Goal: Task Accomplishment & Management: Complete application form

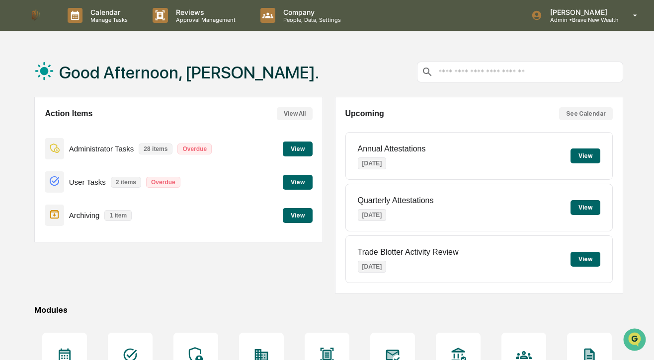
click at [303, 215] on button "View" at bounding box center [298, 215] width 30 height 15
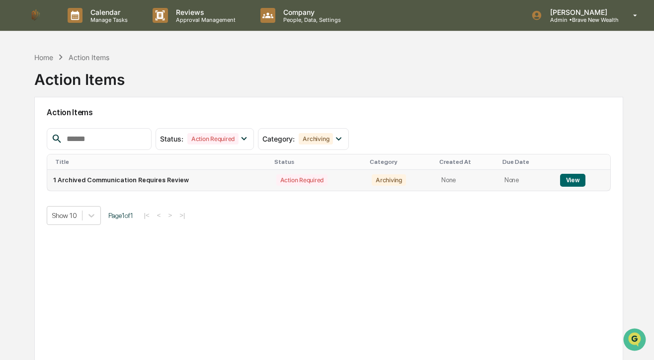
click at [561, 179] on button "View" at bounding box center [572, 180] width 25 height 13
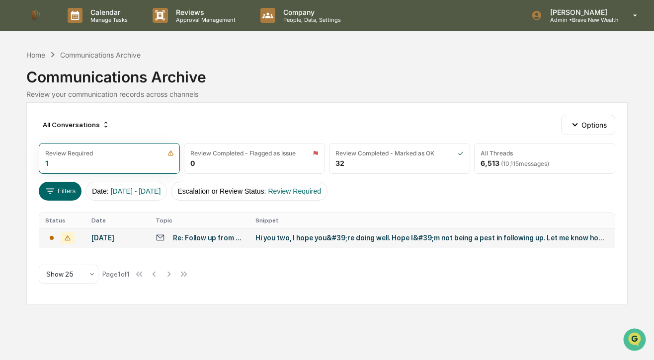
click at [278, 239] on div "Hi you two, I hope you&#39;re doing well. Hope I&#39;m not being a pest in foll…" at bounding box center [432, 238] width 354 height 8
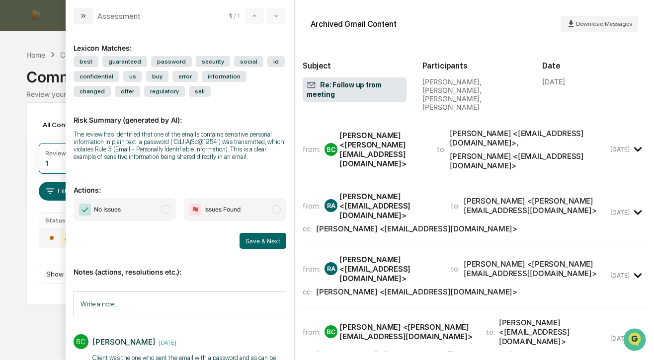
scroll to position [47, 0]
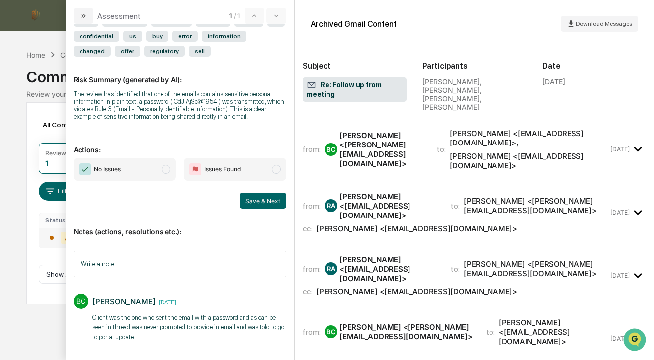
click at [166, 168] on span "modal" at bounding box center [165, 169] width 9 height 9
click at [249, 196] on button "Save & Next" at bounding box center [262, 201] width 47 height 16
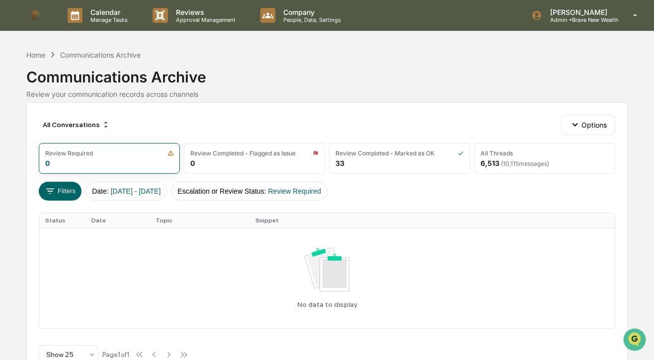
click at [34, 13] on img at bounding box center [36, 15] width 24 height 24
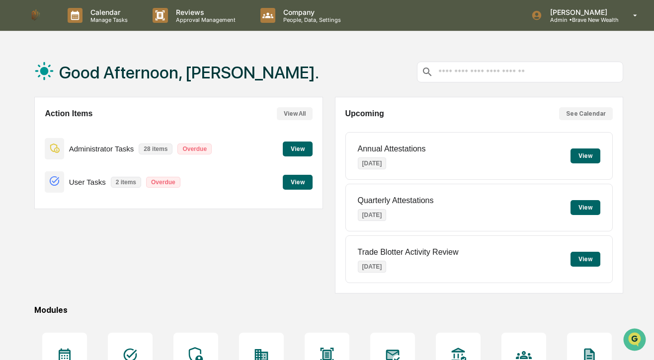
click at [303, 179] on button "View" at bounding box center [298, 182] width 30 height 15
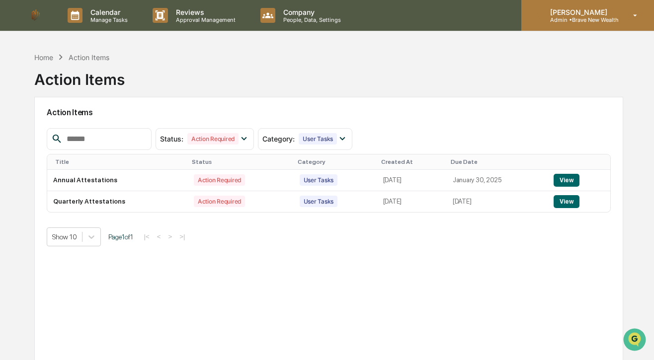
click at [600, 23] on div "[PERSON_NAME] Admin • Brave New Wealth" at bounding box center [587, 15] width 133 height 31
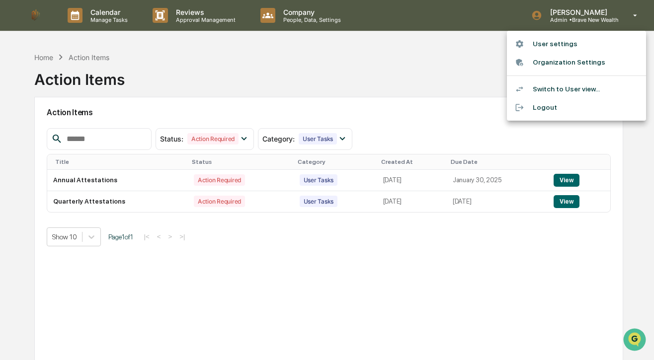
click at [568, 94] on li "Switch to User view..." at bounding box center [576, 89] width 139 height 18
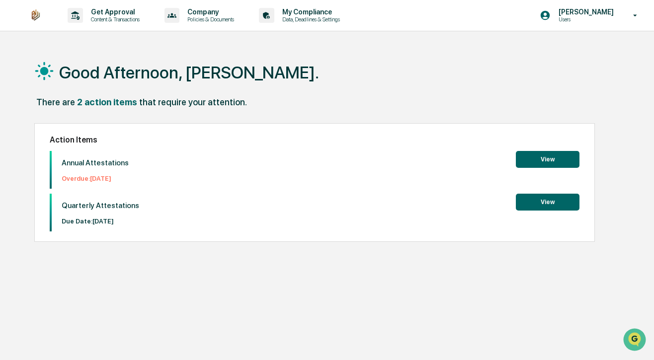
click at [533, 158] on button "View" at bounding box center [547, 159] width 64 height 17
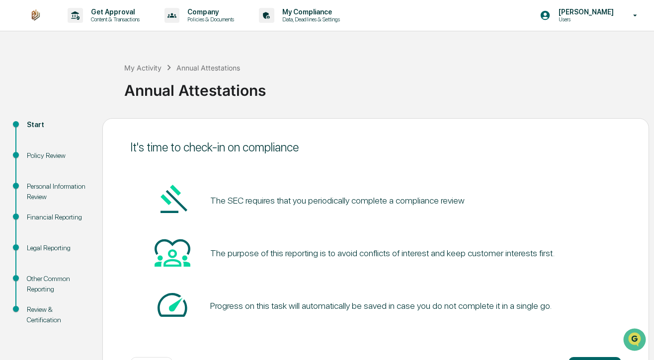
scroll to position [40, 0]
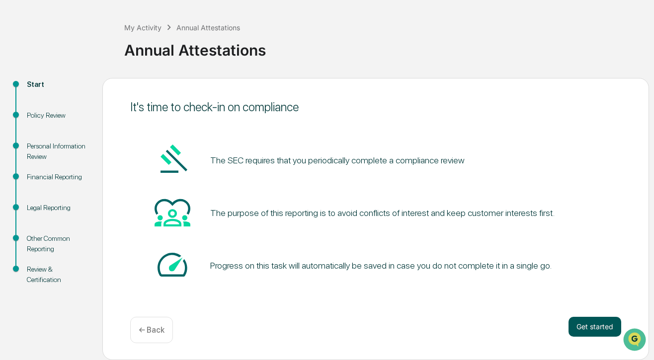
click at [597, 328] on button "Get started" at bounding box center [594, 327] width 53 height 20
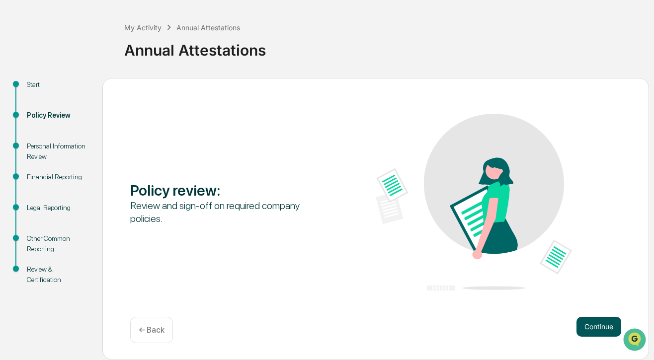
click at [587, 334] on button "Continue" at bounding box center [598, 327] width 45 height 20
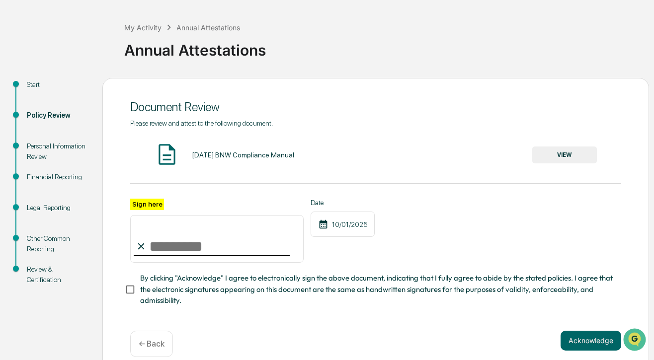
click at [191, 240] on input "Sign here" at bounding box center [216, 239] width 173 height 48
type input "**********"
click at [124, 291] on div "**********" at bounding box center [375, 226] width 546 height 296
click at [582, 336] on button "Acknowledge" at bounding box center [590, 341] width 61 height 20
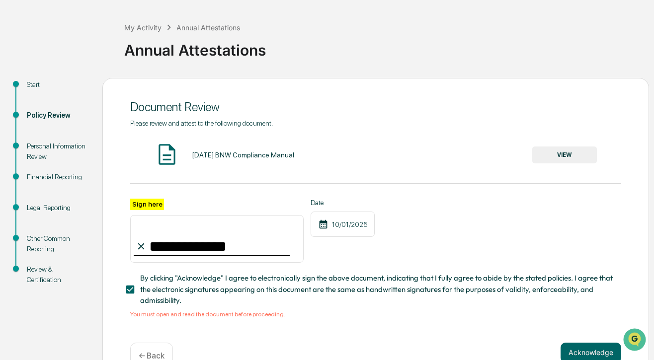
scroll to position [60, 0]
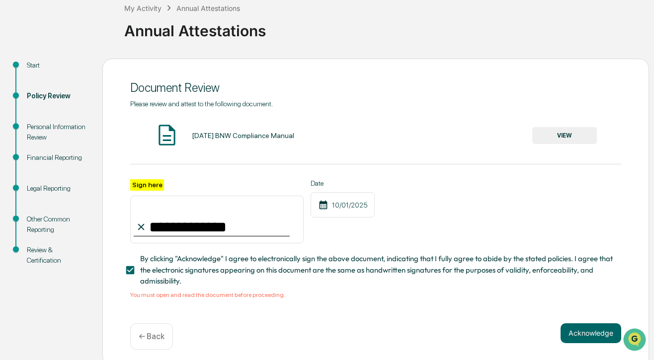
click at [554, 126] on div "[DATE] BNW Compliance Manual VIEW" at bounding box center [375, 136] width 491 height 26
click at [554, 131] on button "VIEW" at bounding box center [564, 135] width 65 height 17
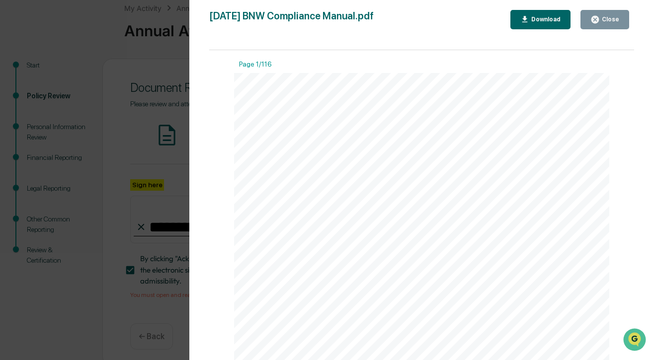
click at [609, 18] on div "Close" at bounding box center [608, 19] width 19 height 7
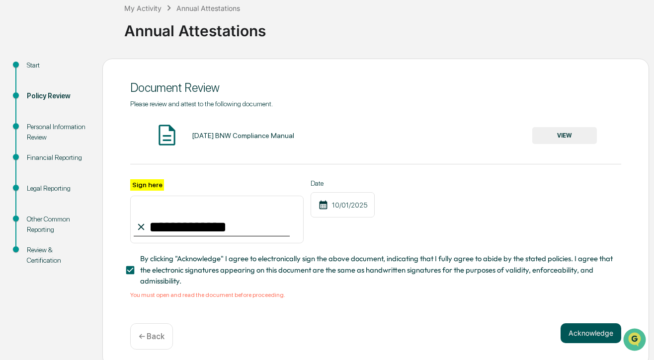
click at [583, 331] on button "Acknowledge" at bounding box center [590, 333] width 61 height 20
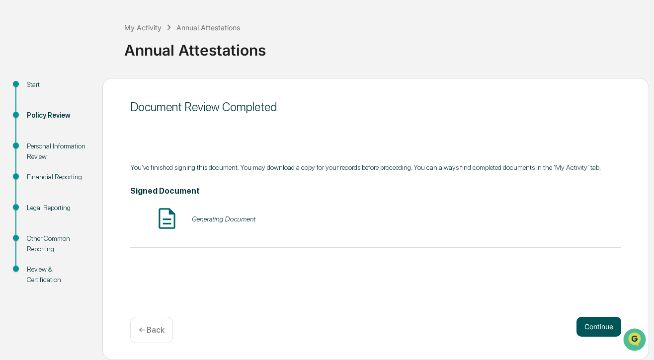
scroll to position [40, 0]
click at [595, 322] on button "Continue" at bounding box center [598, 327] width 45 height 20
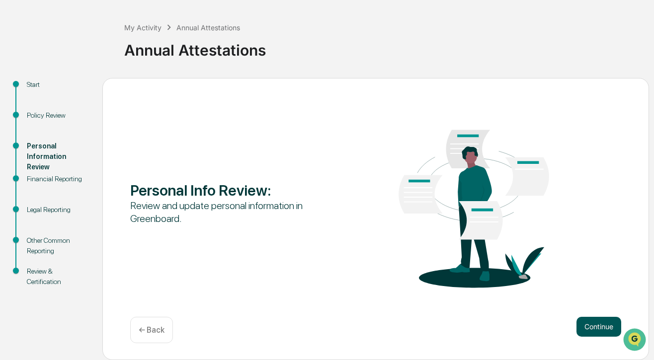
click at [595, 325] on button "Continue" at bounding box center [598, 327] width 45 height 20
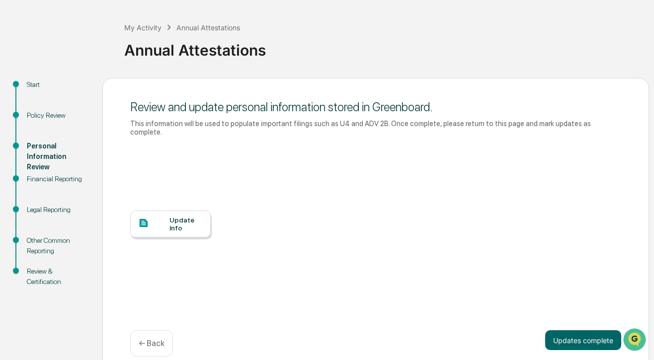
click at [163, 221] on div at bounding box center [153, 224] width 31 height 12
click at [560, 339] on button "Updates complete" at bounding box center [583, 340] width 76 height 20
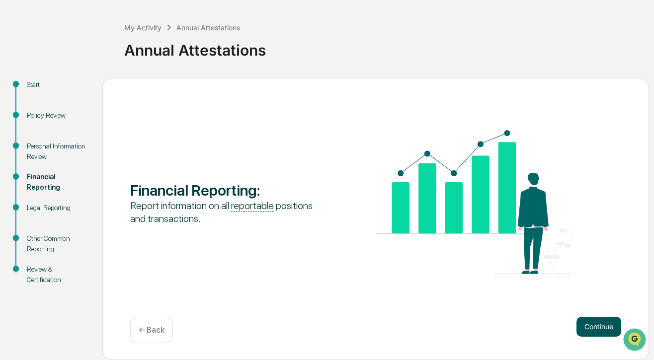
click at [588, 327] on button "Continue" at bounding box center [598, 327] width 45 height 20
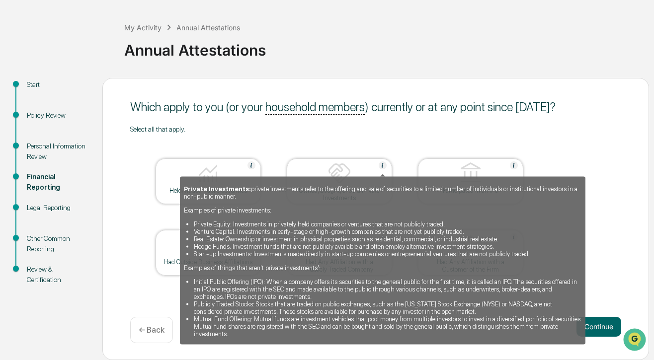
click at [381, 162] on img at bounding box center [382, 165] width 8 height 8
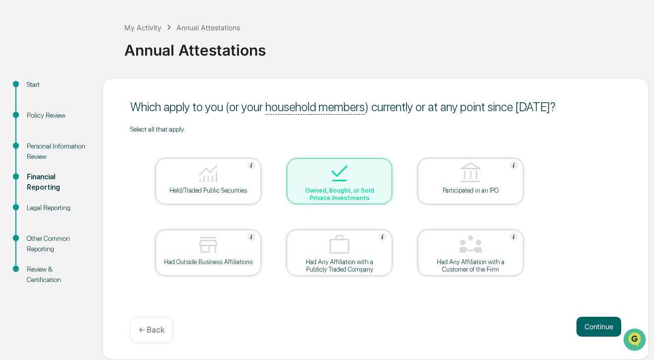
click at [403, 174] on table "Held/Traded Public Securities Owned, Bought, or Sold Private Investments Partic…" at bounding box center [339, 217] width 418 height 168
click at [355, 188] on div "Owned, Bought, or Sold Private Investments" at bounding box center [338, 194] width 89 height 15
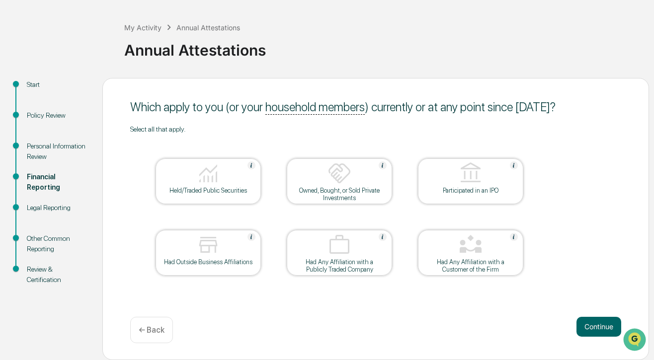
click at [357, 176] on div at bounding box center [339, 173] width 99 height 25
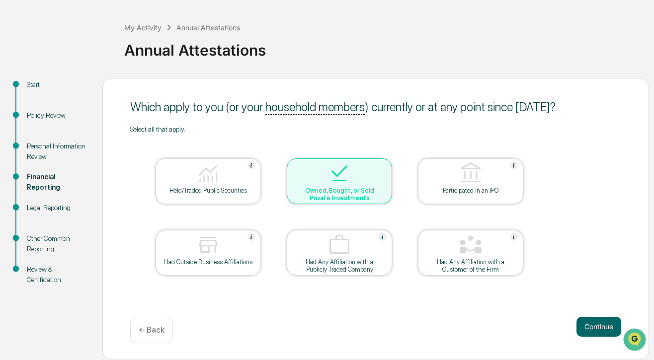
click at [182, 181] on div at bounding box center [207, 173] width 99 height 25
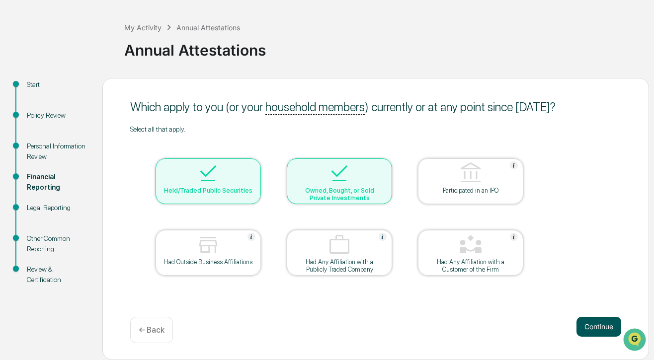
click at [592, 329] on button "Continue" at bounding box center [598, 327] width 45 height 20
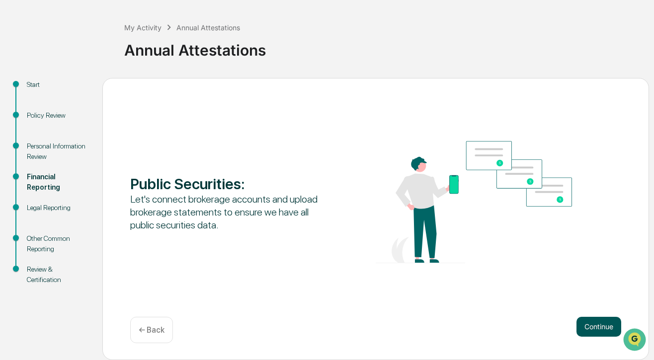
click at [587, 334] on button "Continue" at bounding box center [598, 327] width 45 height 20
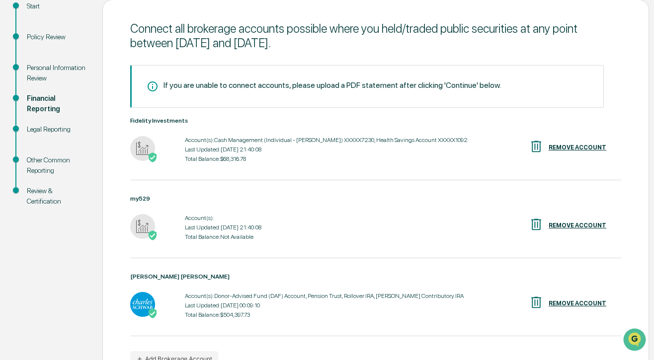
scroll to position [178, 0]
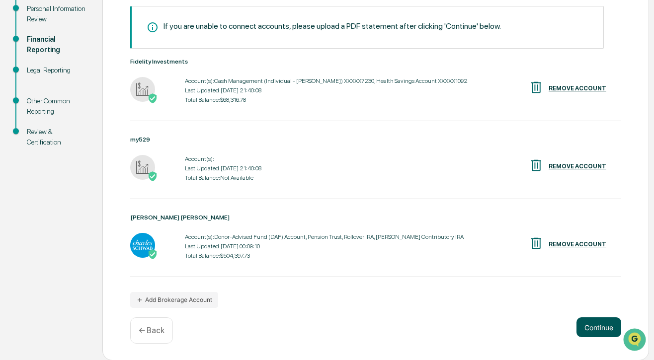
click at [591, 327] on button "Continue" at bounding box center [598, 327] width 45 height 20
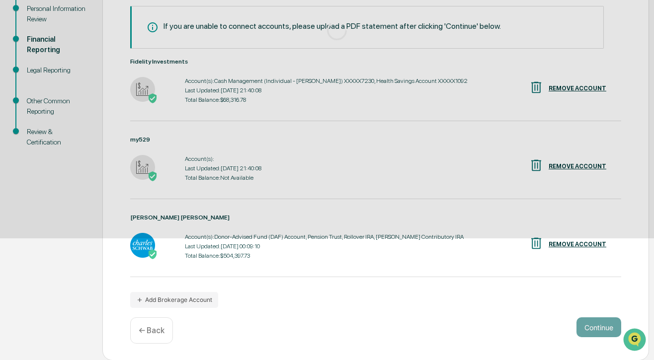
scroll to position [40, 0]
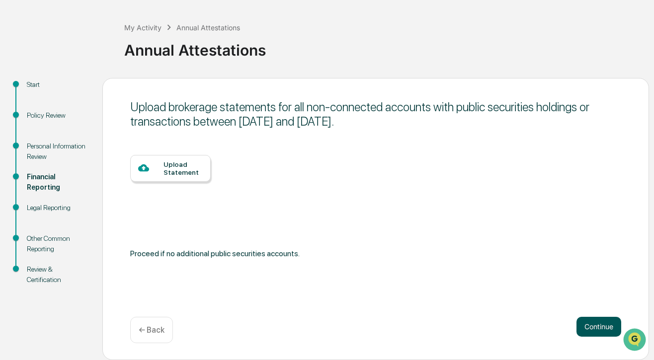
click at [608, 329] on button "Continue" at bounding box center [598, 327] width 45 height 20
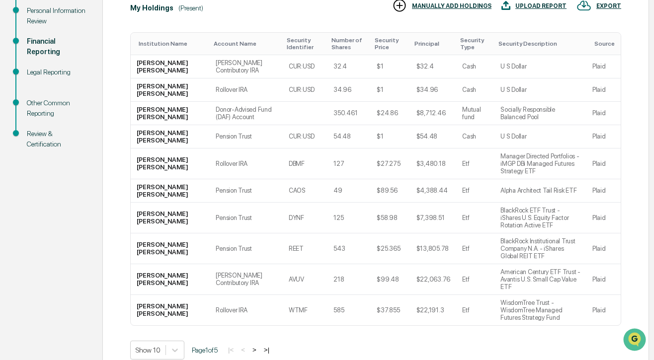
scroll to position [213, 0]
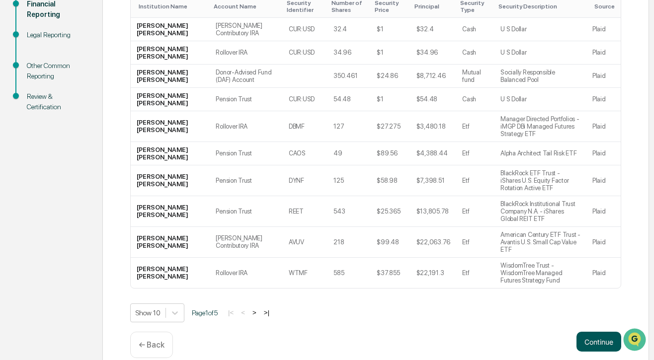
click at [585, 332] on button "Continue" at bounding box center [598, 342] width 45 height 20
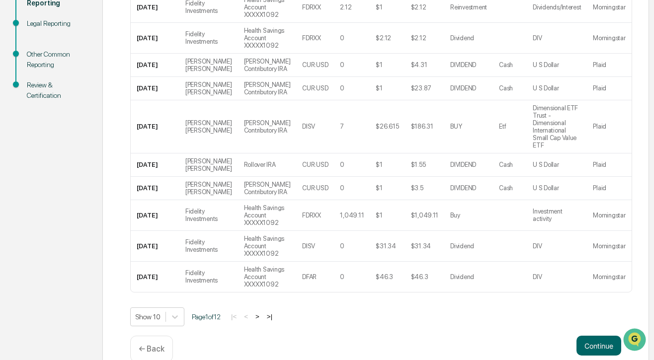
scroll to position [324, 0]
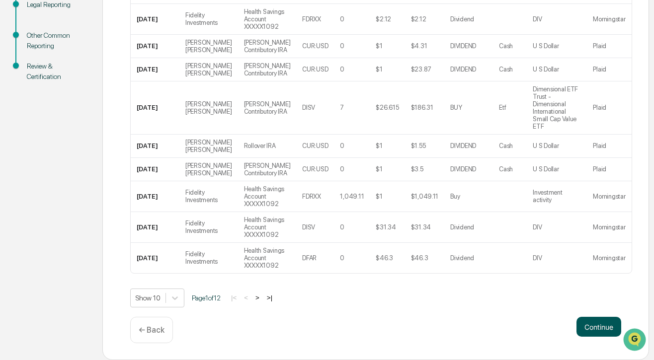
click at [591, 330] on button "Continue" at bounding box center [598, 327] width 45 height 20
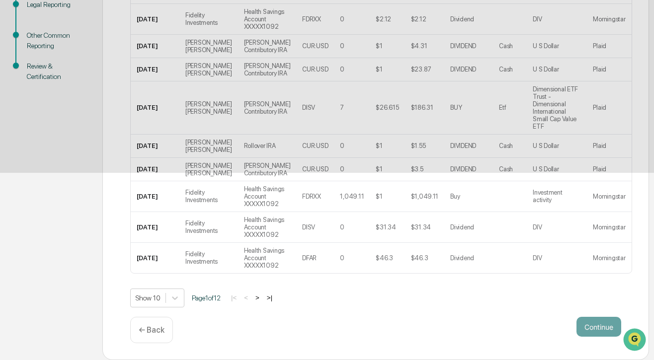
scroll to position [40, 0]
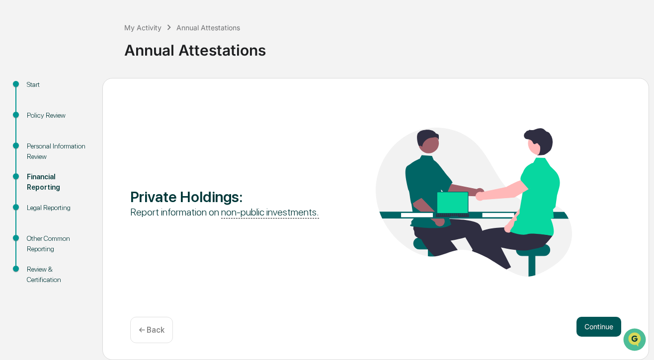
click at [590, 329] on button "Continue" at bounding box center [598, 327] width 45 height 20
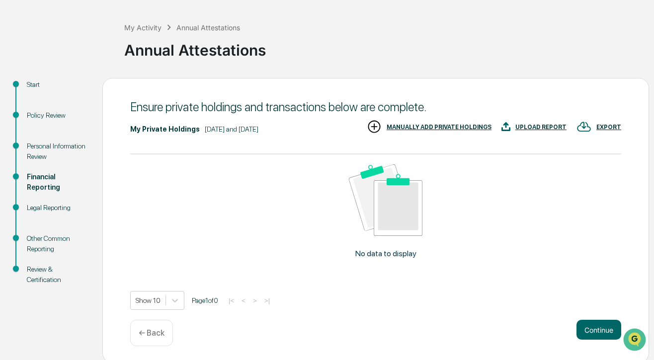
click at [453, 125] on div "MANUALLY ADD PRIVATE HOLDINGS" at bounding box center [438, 127] width 105 height 7
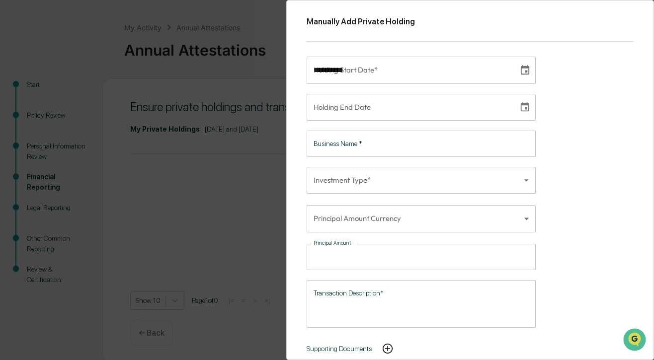
click at [380, 68] on input "**********" at bounding box center [408, 70] width 205 height 27
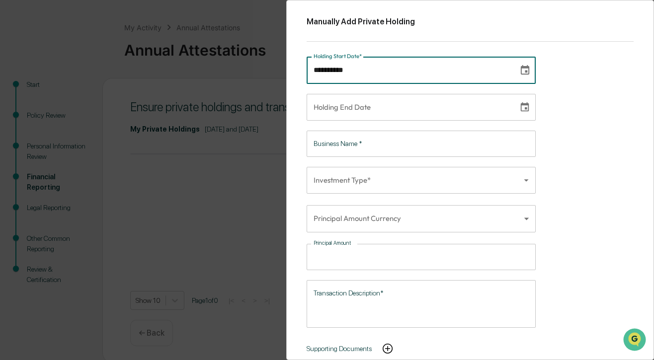
type input "**********"
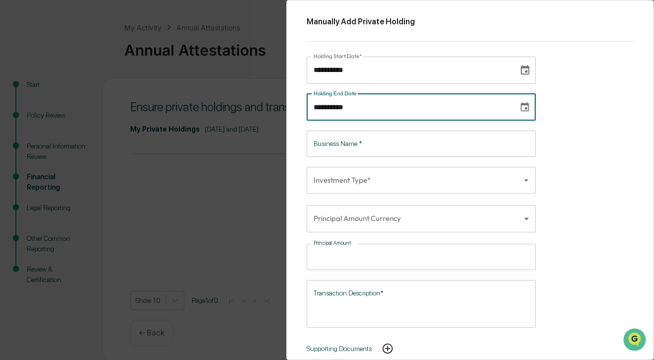
click at [381, 113] on input "**********" at bounding box center [408, 107] width 205 height 27
type input "**********"
click at [375, 151] on input "Business Name   *" at bounding box center [420, 144] width 229 height 26
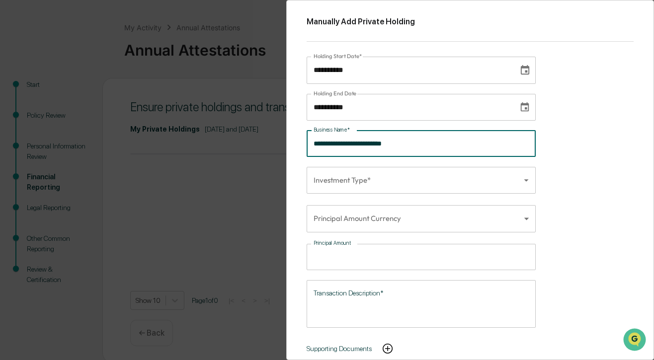
type input "**********"
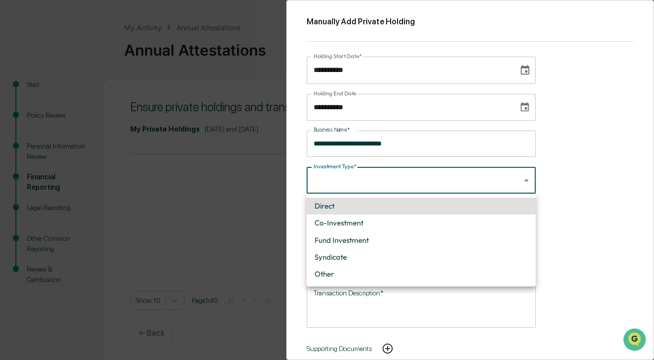
click at [366, 193] on body "**********" at bounding box center [327, 161] width 654 height 403
click at [379, 207] on li "Direct" at bounding box center [420, 206] width 229 height 17
type input "******"
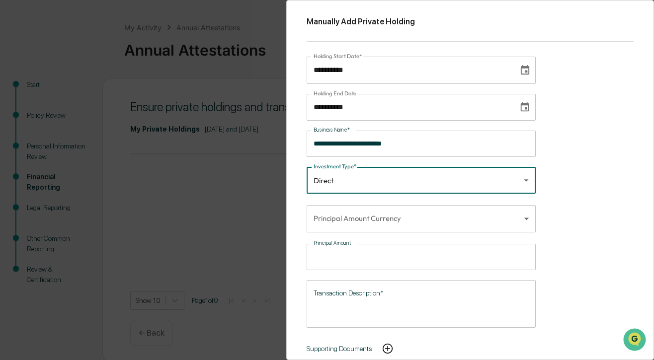
click at [376, 215] on body "**********" at bounding box center [327, 161] width 654 height 403
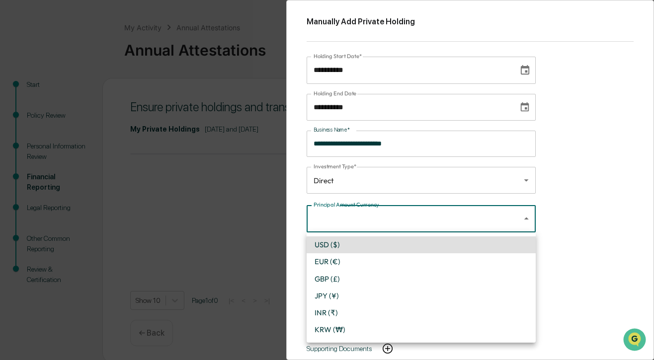
click at [373, 243] on li "USD ($)" at bounding box center [420, 244] width 229 height 17
type input "*"
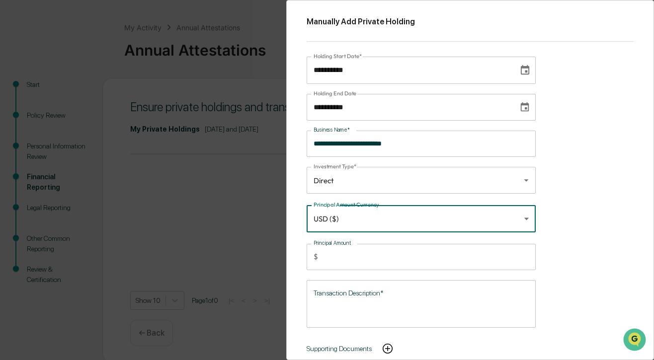
click at [437, 263] on input "Principal Amount" at bounding box center [429, 257] width 214 height 26
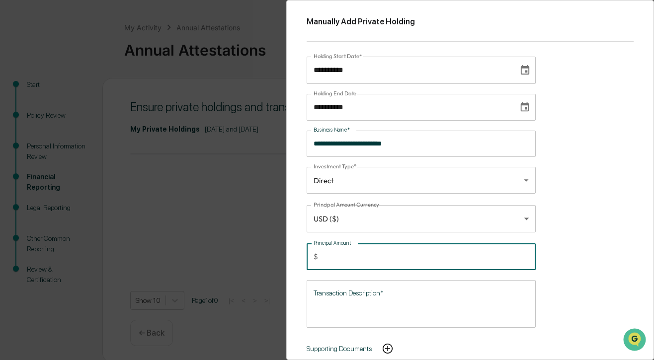
scroll to position [17, 0]
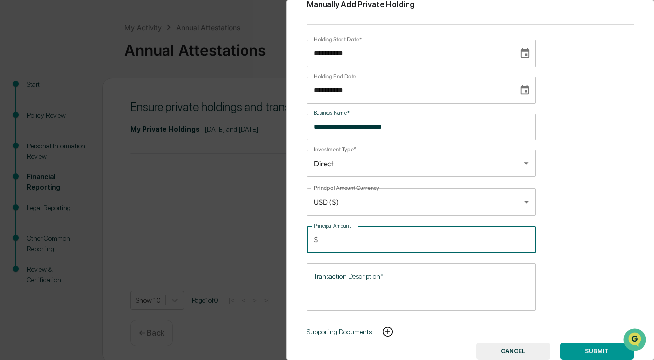
type input "******"
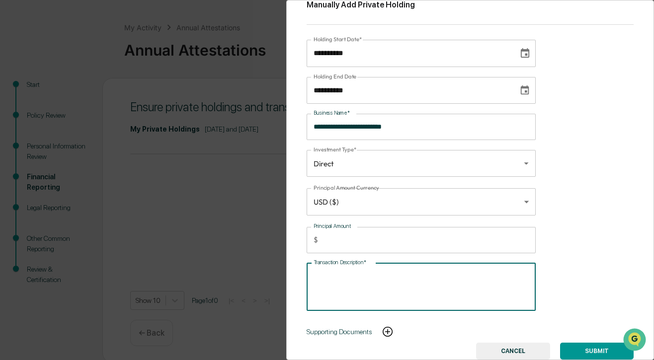
scroll to position [43, 0]
type textarea "**********"
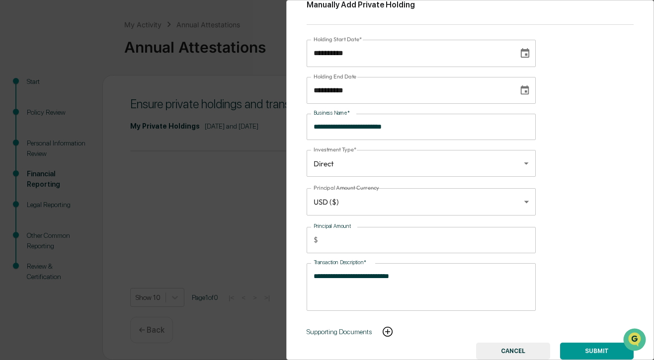
click at [569, 348] on button "SUBMIT" at bounding box center [596, 351] width 73 height 17
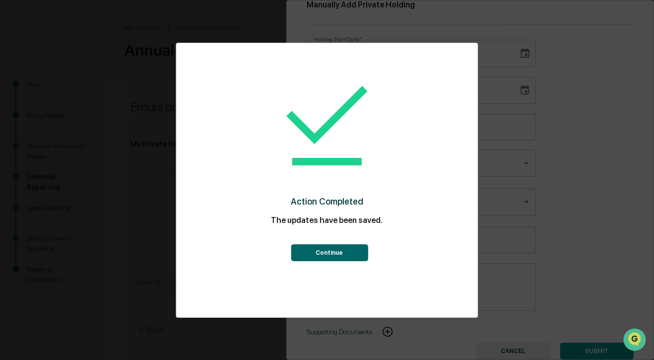
scroll to position [40, 0]
click at [320, 251] on button "Continue" at bounding box center [329, 252] width 77 height 17
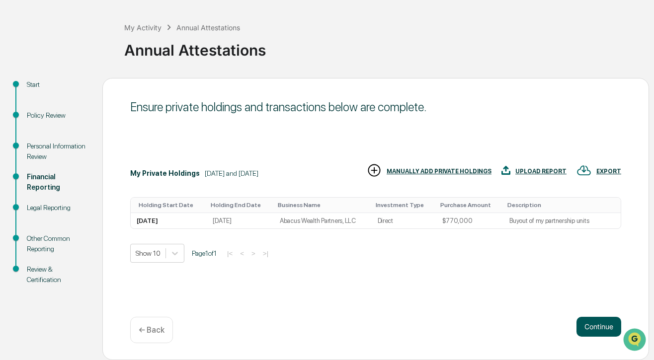
click at [600, 324] on button "Continue" at bounding box center [598, 327] width 45 height 20
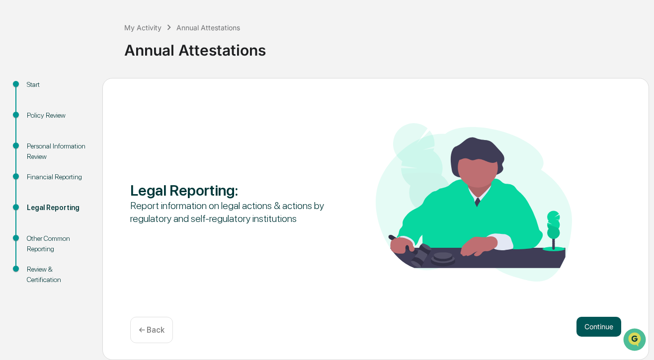
click at [584, 322] on button "Continue" at bounding box center [598, 327] width 45 height 20
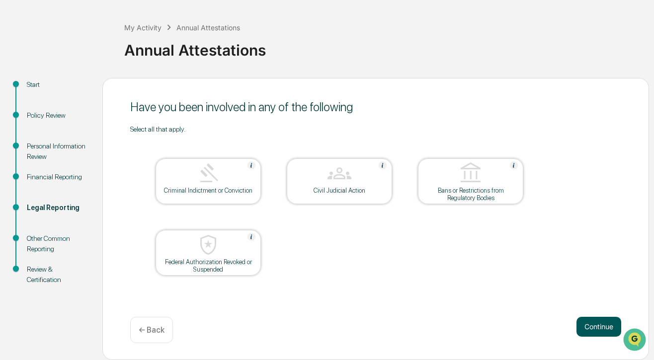
click at [587, 332] on button "Continue" at bounding box center [598, 327] width 45 height 20
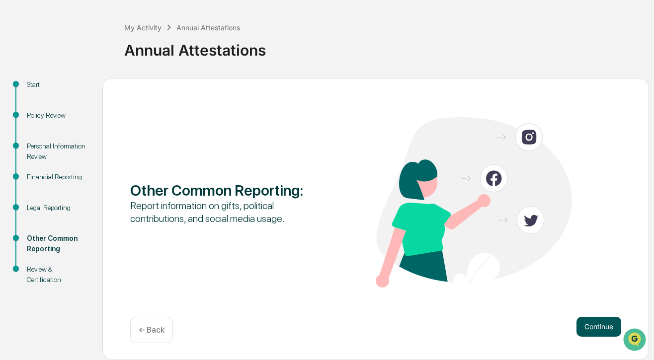
click at [584, 324] on button "Continue" at bounding box center [598, 327] width 45 height 20
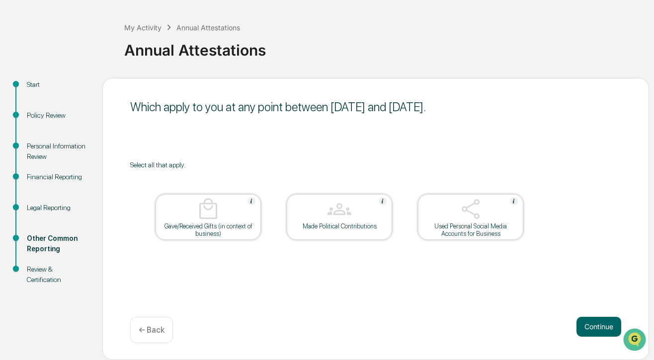
click at [214, 223] on div "Gave/Received Gifts (in context of business)" at bounding box center [207, 229] width 89 height 15
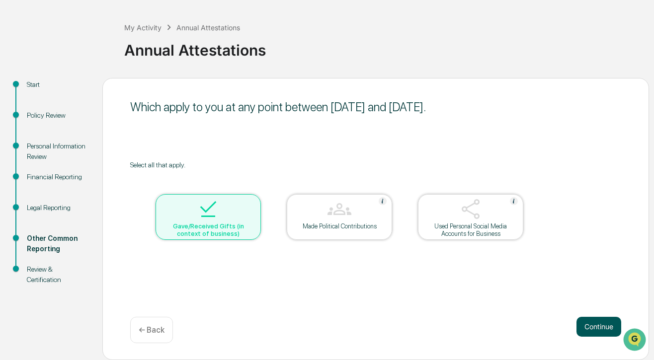
click at [598, 329] on button "Continue" at bounding box center [598, 327] width 45 height 20
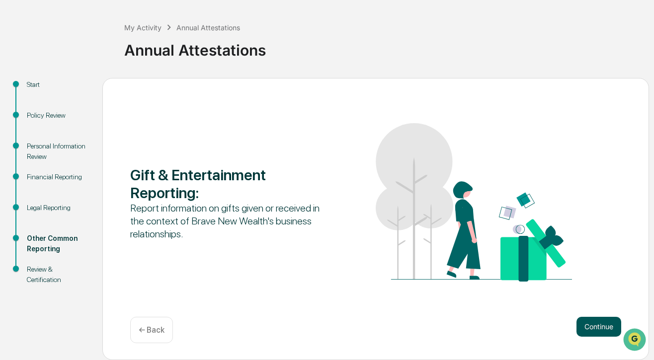
click at [598, 327] on button "Continue" at bounding box center [598, 327] width 45 height 20
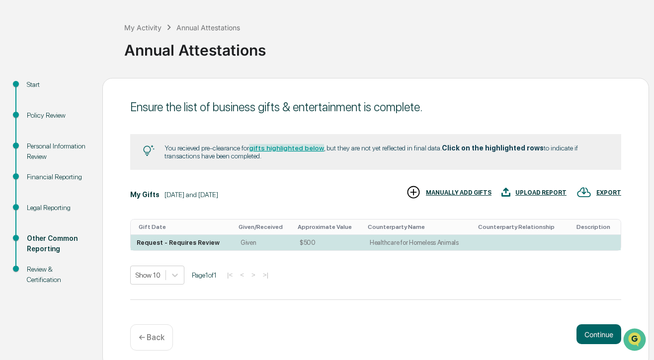
scroll to position [48, 0]
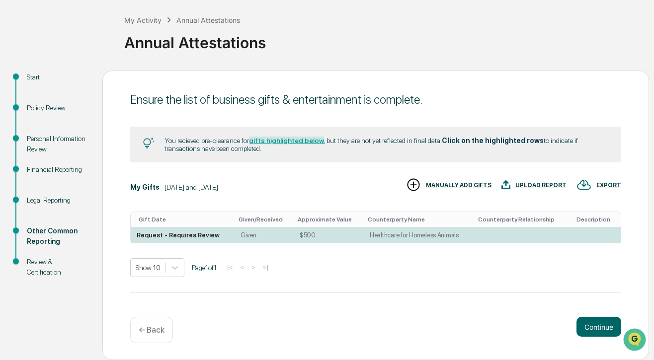
click at [149, 325] on p "← Back" at bounding box center [152, 329] width 26 height 9
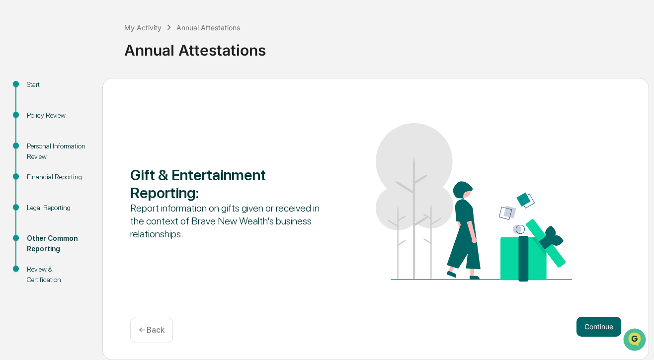
scroll to position [40, 0]
click at [144, 330] on p "← Back" at bounding box center [152, 329] width 26 height 9
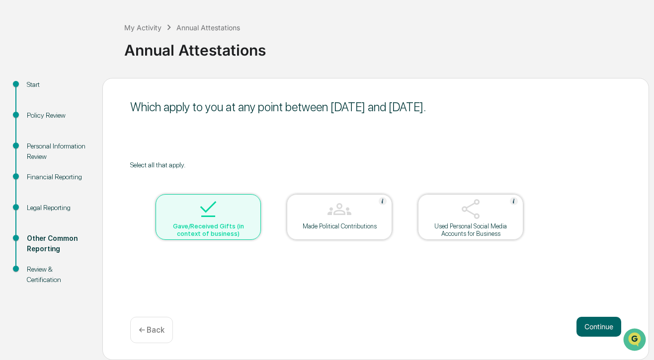
click at [224, 213] on div at bounding box center [207, 209] width 99 height 25
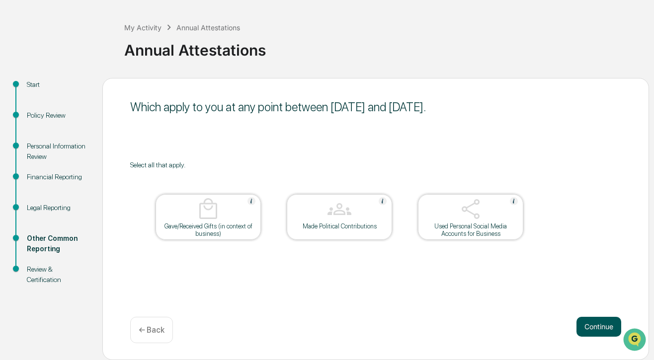
click at [594, 334] on button "Continue" at bounding box center [598, 327] width 45 height 20
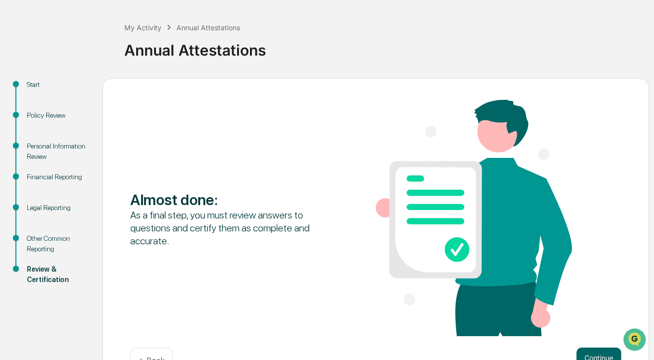
scroll to position [72, 0]
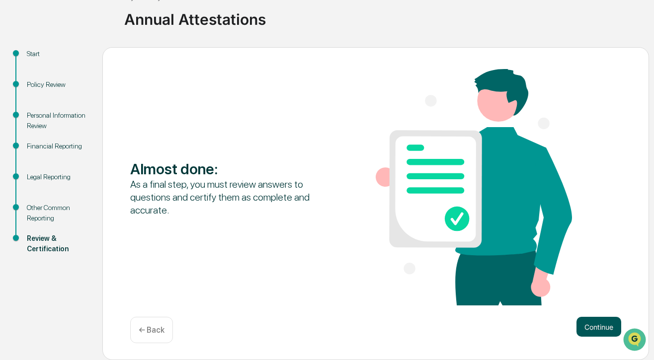
click at [600, 324] on button "Continue" at bounding box center [598, 327] width 45 height 20
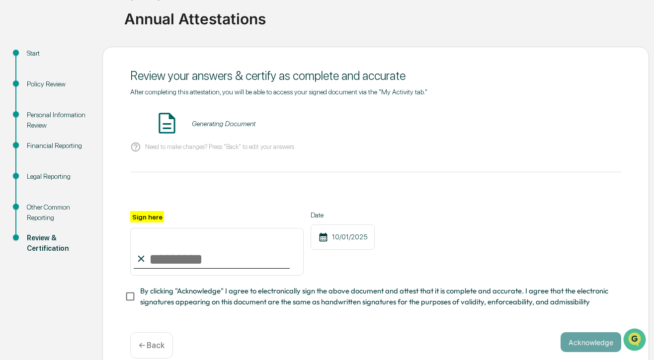
click at [244, 253] on input "Sign here" at bounding box center [216, 252] width 173 height 48
type input "**********"
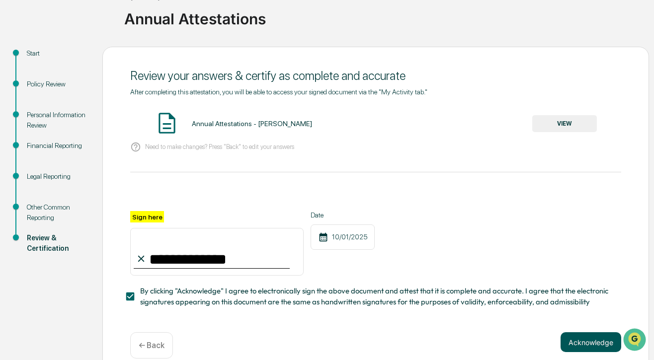
click at [576, 345] on button "Acknowledge" at bounding box center [590, 342] width 61 height 20
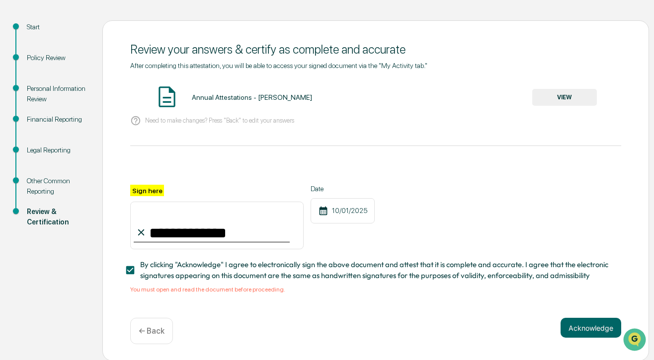
scroll to position [98, 0]
click at [573, 98] on button "VIEW" at bounding box center [564, 96] width 65 height 17
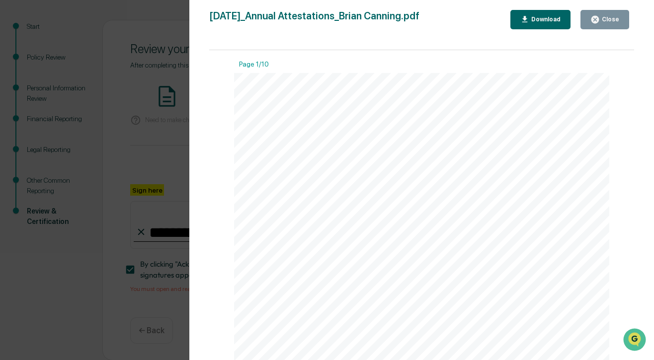
click at [599, 26] on button "Close" at bounding box center [604, 19] width 49 height 19
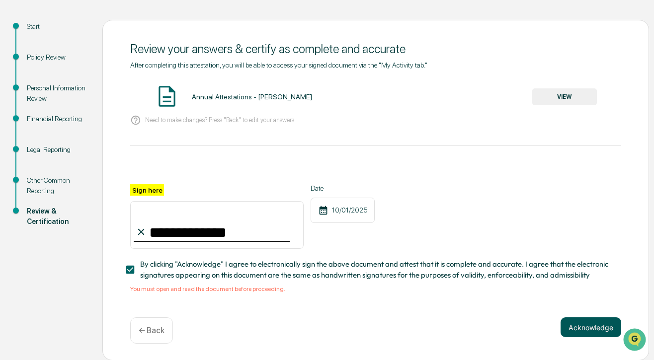
click at [580, 318] on button "Acknowledge" at bounding box center [590, 327] width 61 height 20
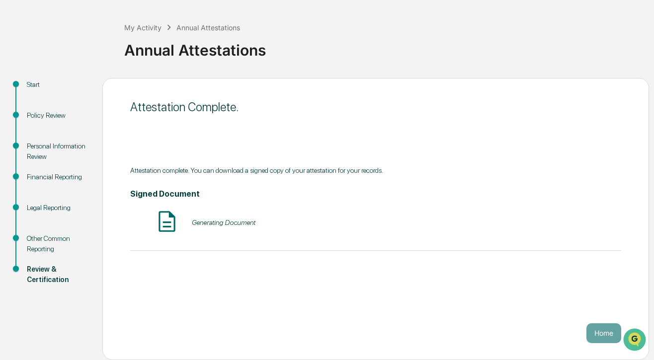
scroll to position [40, 0]
click at [602, 345] on div "Attestation Complete. Attestation complete. You can download a signed copy of y…" at bounding box center [375, 219] width 546 height 282
click at [602, 337] on button "Home" at bounding box center [603, 333] width 35 height 20
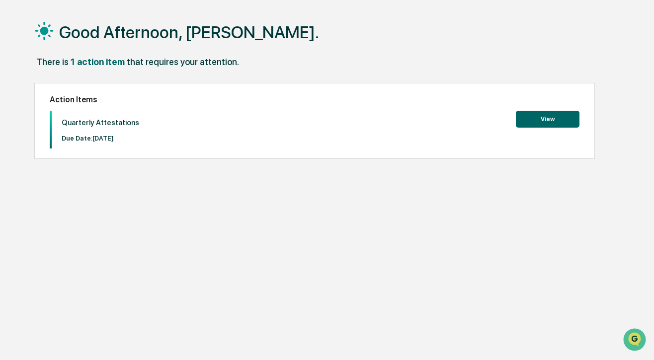
click at [532, 115] on button "View" at bounding box center [547, 119] width 64 height 17
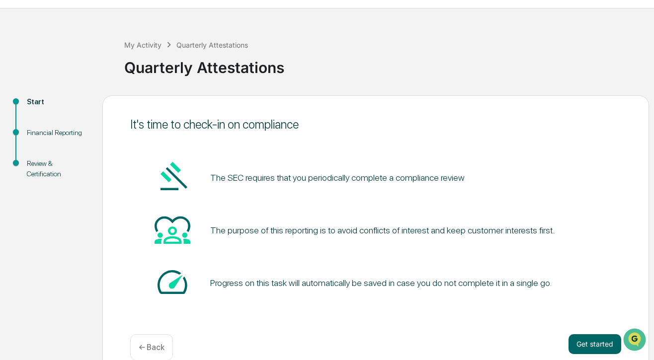
scroll to position [40, 0]
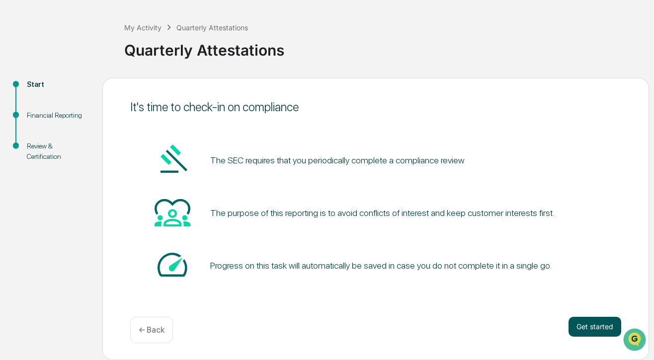
click at [577, 329] on button "Get started" at bounding box center [594, 327] width 53 height 20
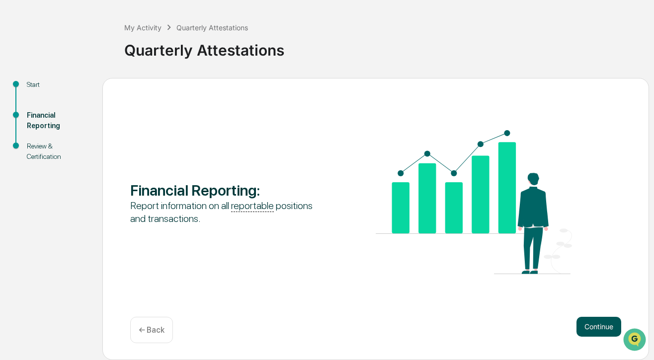
click at [600, 331] on button "Continue" at bounding box center [598, 327] width 45 height 20
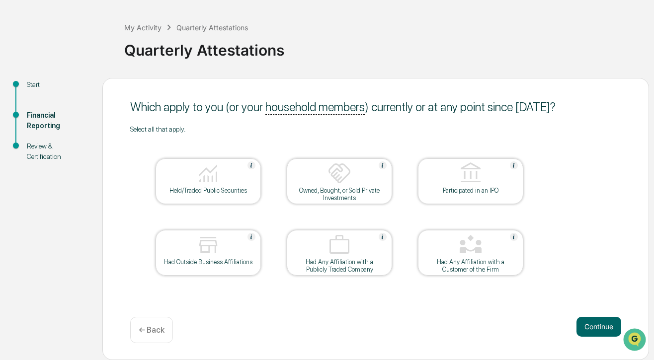
click at [206, 194] on div "Held/Traded Public Securities" at bounding box center [207, 190] width 89 height 7
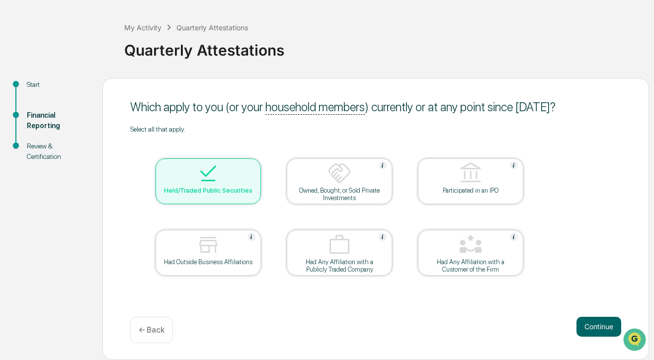
click at [341, 195] on div "Owned, Bought, or Sold Private Investments" at bounding box center [338, 194] width 89 height 15
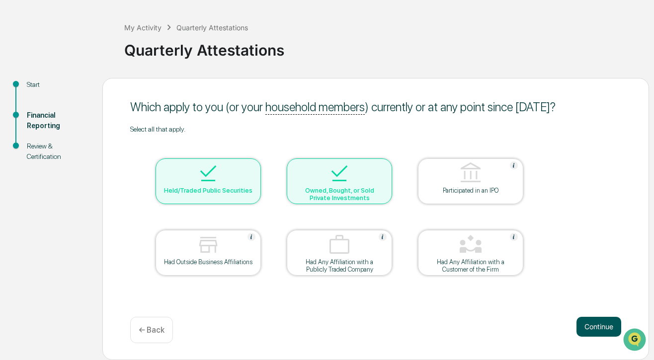
click at [587, 332] on button "Continue" at bounding box center [598, 327] width 45 height 20
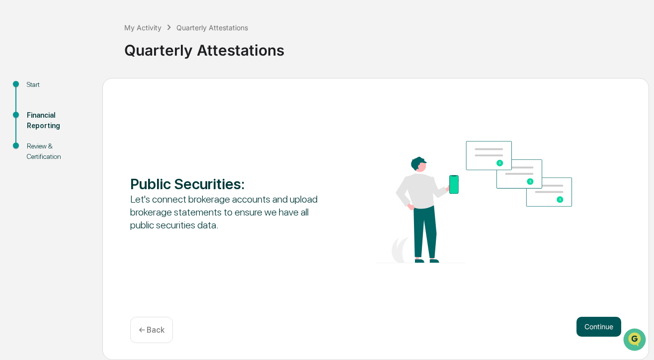
click at [587, 330] on button "Continue" at bounding box center [598, 327] width 45 height 20
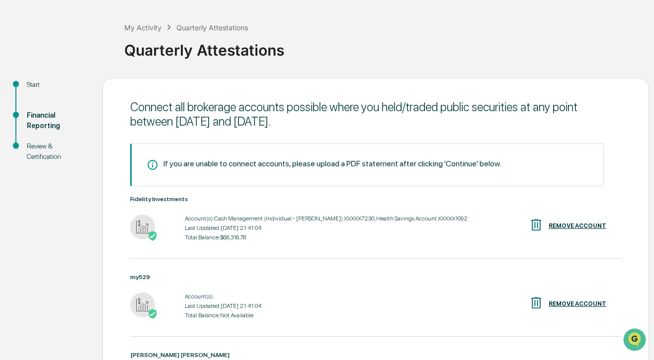
scroll to position [178, 0]
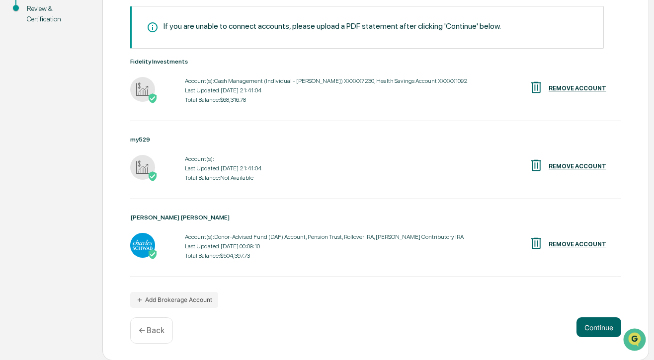
click at [577, 313] on div "Connect all brokerage accounts possible where you held/traded public securities…" at bounding box center [375, 150] width 546 height 421
click at [589, 327] on button "Continue" at bounding box center [598, 327] width 45 height 20
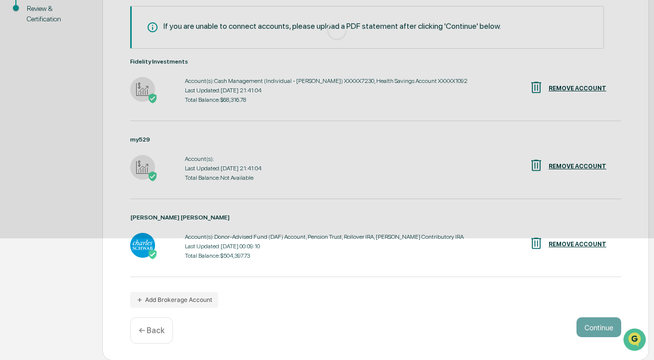
scroll to position [40, 0]
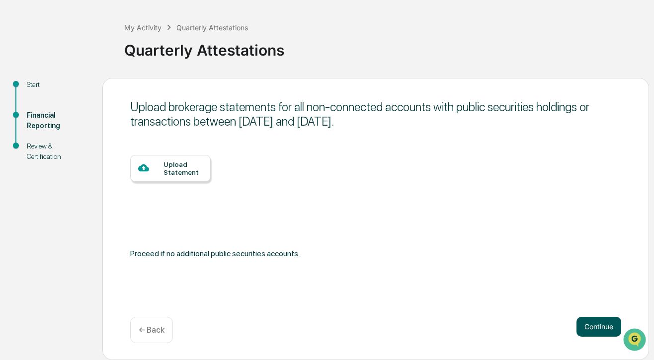
click at [585, 318] on button "Continue" at bounding box center [598, 327] width 45 height 20
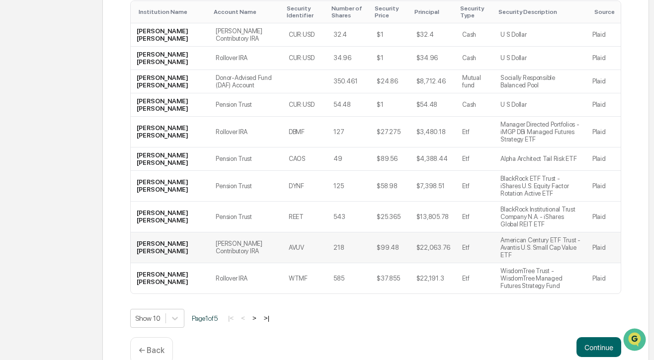
scroll to position [213, 0]
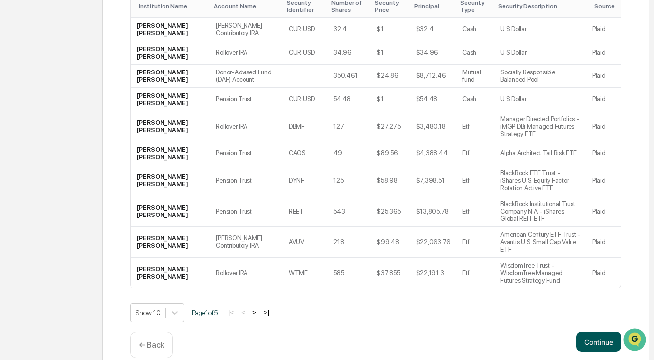
click at [593, 332] on button "Continue" at bounding box center [598, 342] width 45 height 20
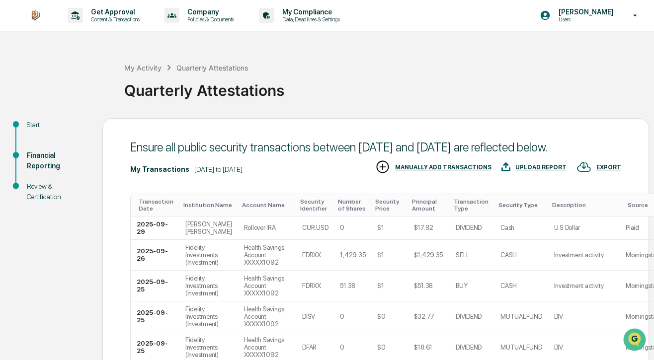
scroll to position [399, 0]
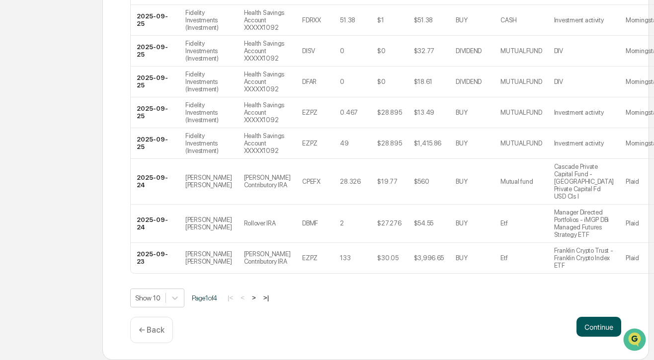
click at [595, 327] on button "Continue" at bounding box center [598, 327] width 45 height 20
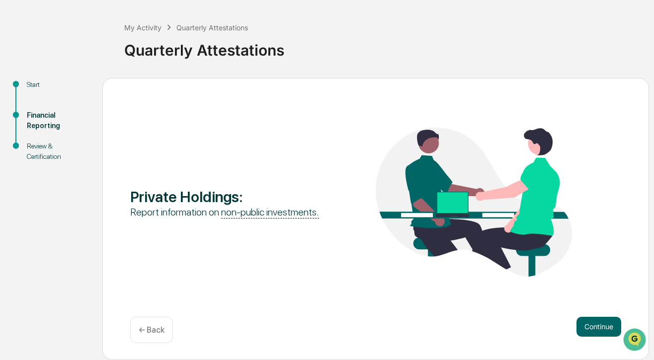
scroll to position [40, 0]
click at [590, 330] on button "Continue" at bounding box center [598, 327] width 45 height 20
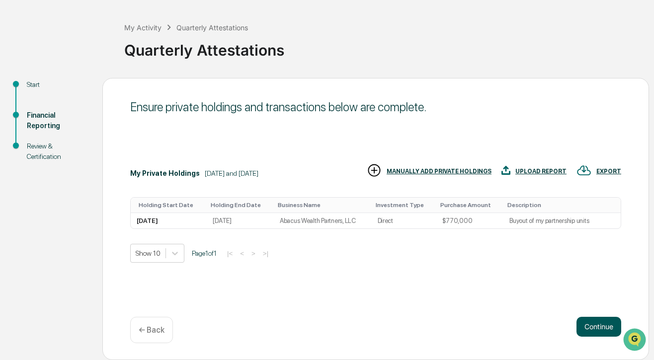
click at [587, 325] on button "Continue" at bounding box center [598, 327] width 45 height 20
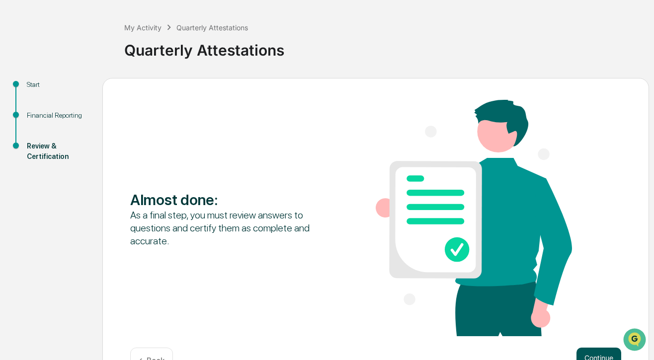
click at [600, 352] on button "Continue" at bounding box center [598, 358] width 45 height 20
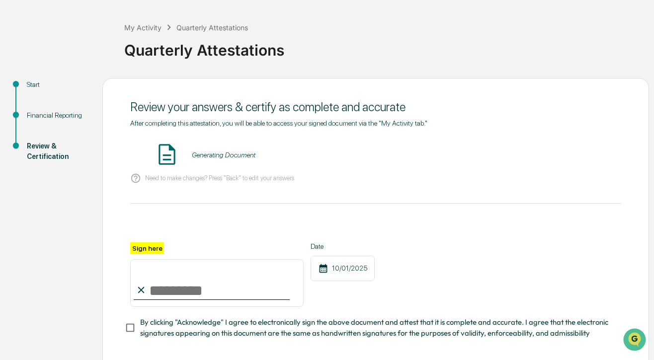
click at [176, 288] on input "Sign here" at bounding box center [216, 283] width 173 height 48
type input "**********"
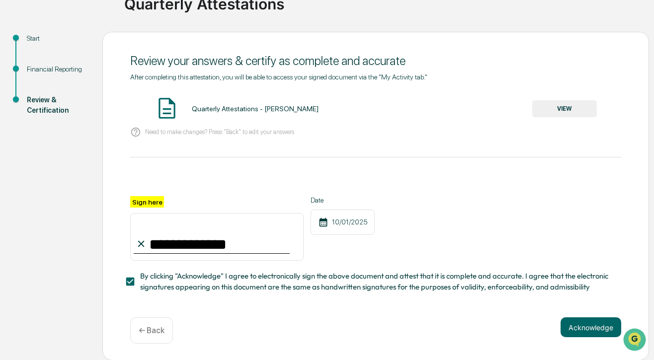
click at [568, 109] on button "VIEW" at bounding box center [564, 108] width 65 height 17
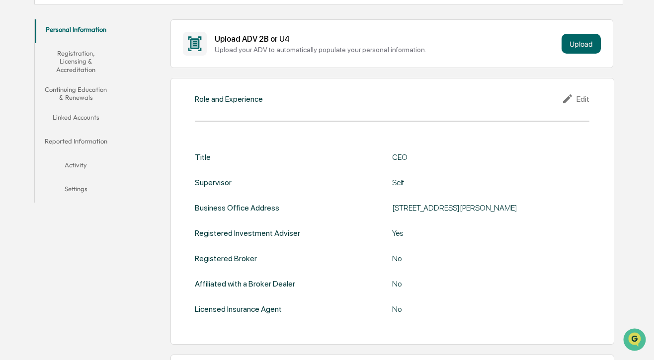
scroll to position [168, 0]
click at [65, 55] on button "Registration, Licensing & Accreditation" at bounding box center [76, 62] width 82 height 36
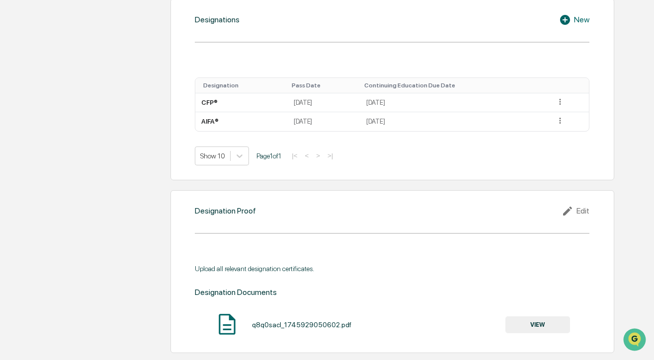
scroll to position [688, 0]
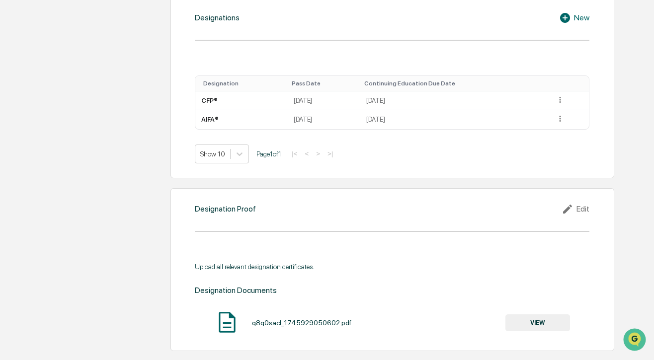
click at [585, 24] on div "New" at bounding box center [574, 18] width 30 height 12
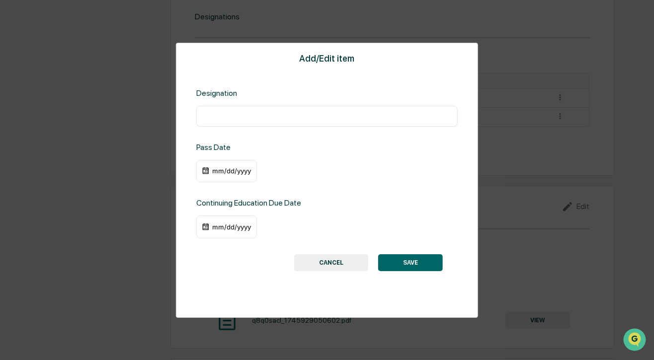
click at [258, 115] on input "text" at bounding box center [327, 116] width 246 height 10
type input "****"
click at [216, 171] on div "mm/dd/yyyy" at bounding box center [232, 171] width 40 height 8
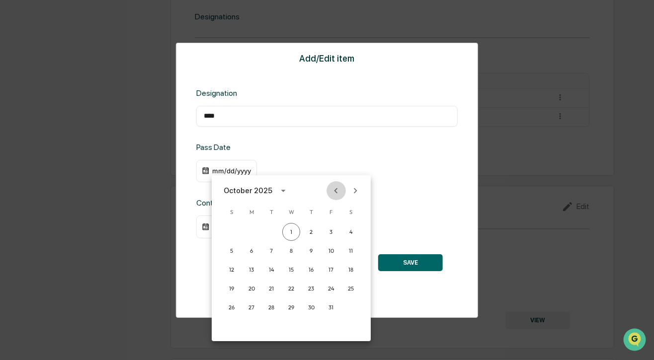
click at [332, 188] on icon "Previous month" at bounding box center [335, 190] width 11 height 11
click at [271, 307] on button "26" at bounding box center [271, 307] width 18 height 18
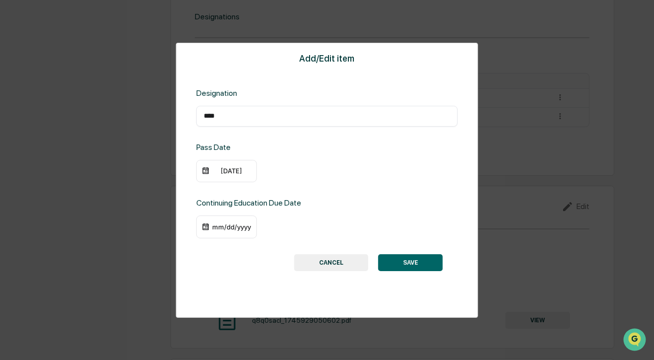
click at [413, 265] on button "SAVE" at bounding box center [410, 262] width 65 height 17
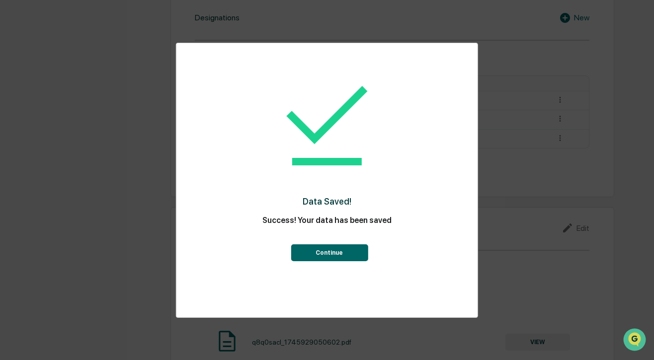
click at [318, 256] on button "Continue" at bounding box center [329, 252] width 77 height 17
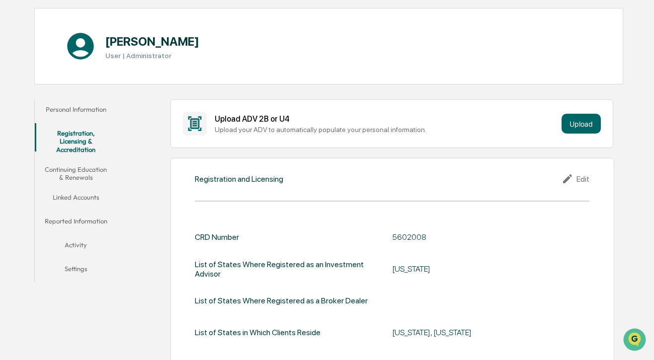
scroll to position [0, 0]
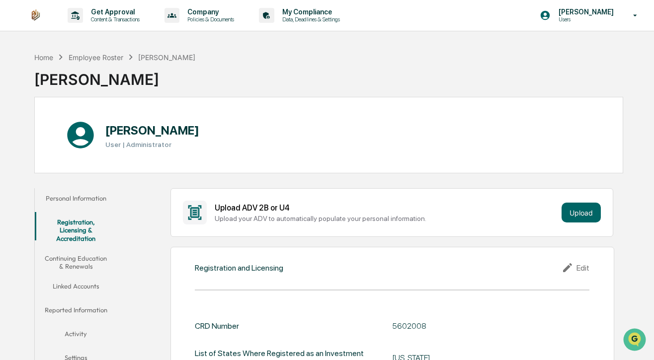
click at [84, 251] on button "Continuing Education & Renewals" at bounding box center [76, 262] width 82 height 28
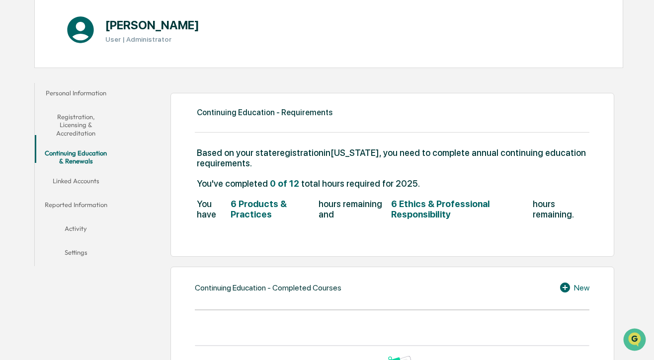
click at [82, 181] on button "Linked Accounts" at bounding box center [76, 183] width 82 height 24
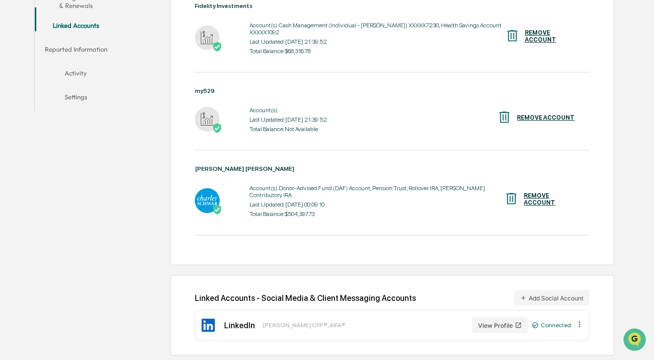
scroll to position [170, 0]
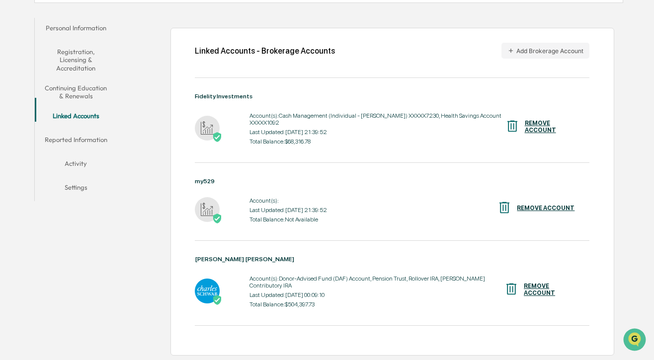
click at [79, 130] on button "Reported Information" at bounding box center [76, 142] width 82 height 24
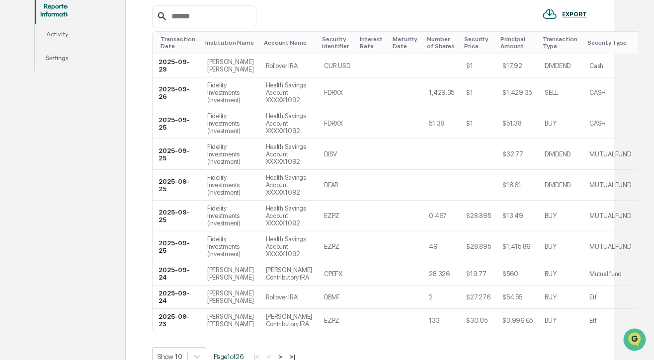
scroll to position [132, 0]
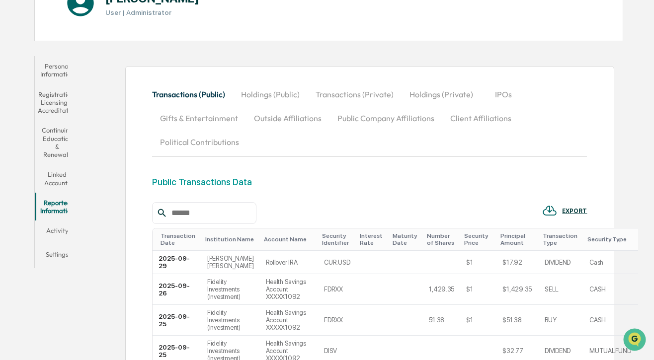
click at [76, 228] on button "Activity" at bounding box center [57, 232] width 45 height 24
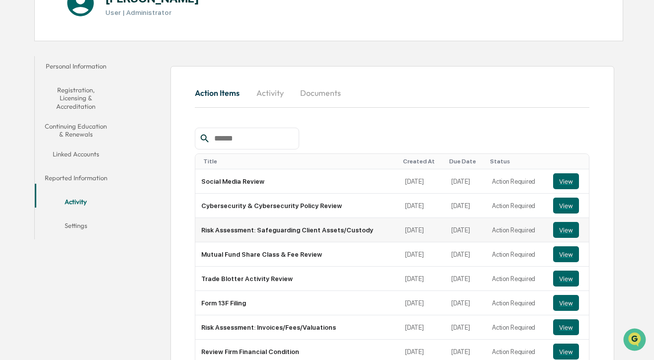
scroll to position [238, 0]
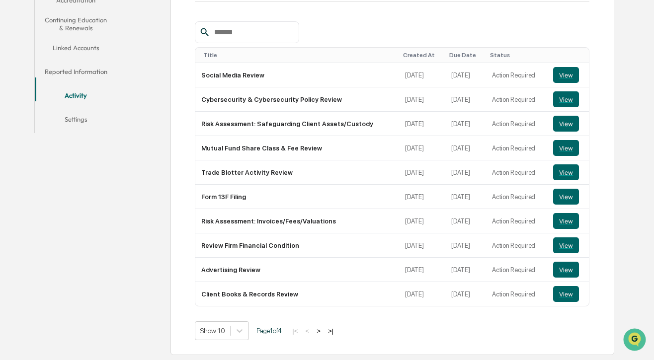
click at [75, 110] on button "Settings" at bounding box center [76, 121] width 82 height 24
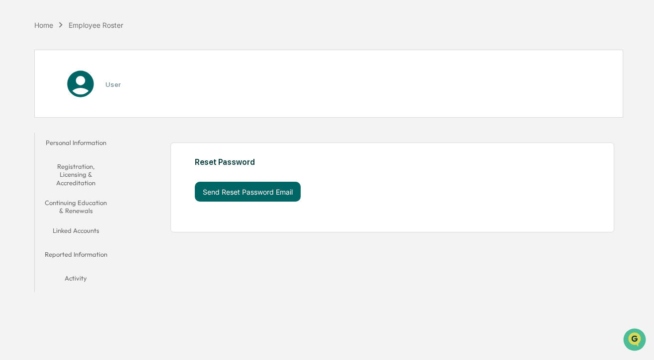
scroll to position [47, 0]
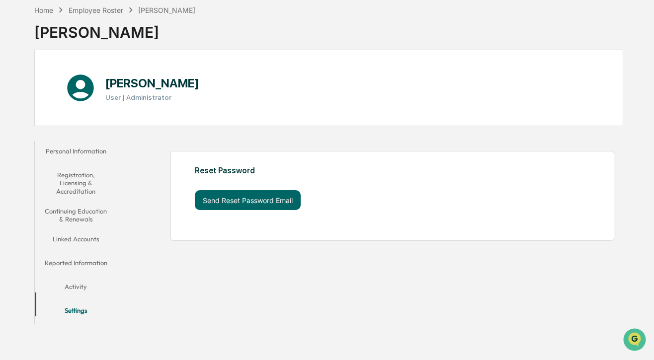
click at [79, 277] on button "Activity" at bounding box center [76, 289] width 82 height 24
